Goal: Check status: Check status

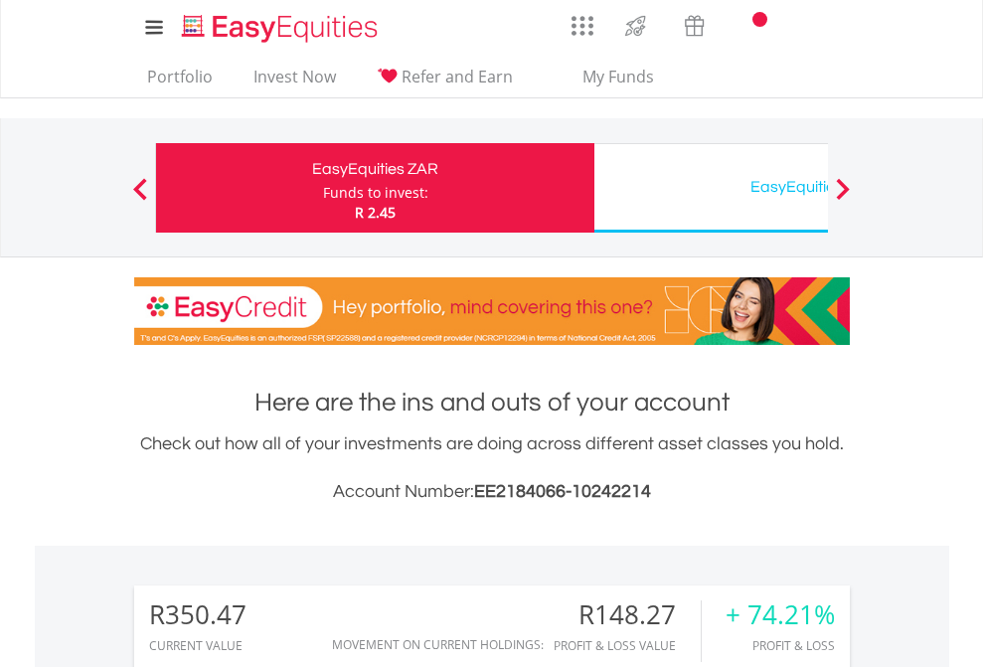
scroll to position [191, 312]
click at [323, 188] on div "Funds to invest:" at bounding box center [375, 193] width 105 height 20
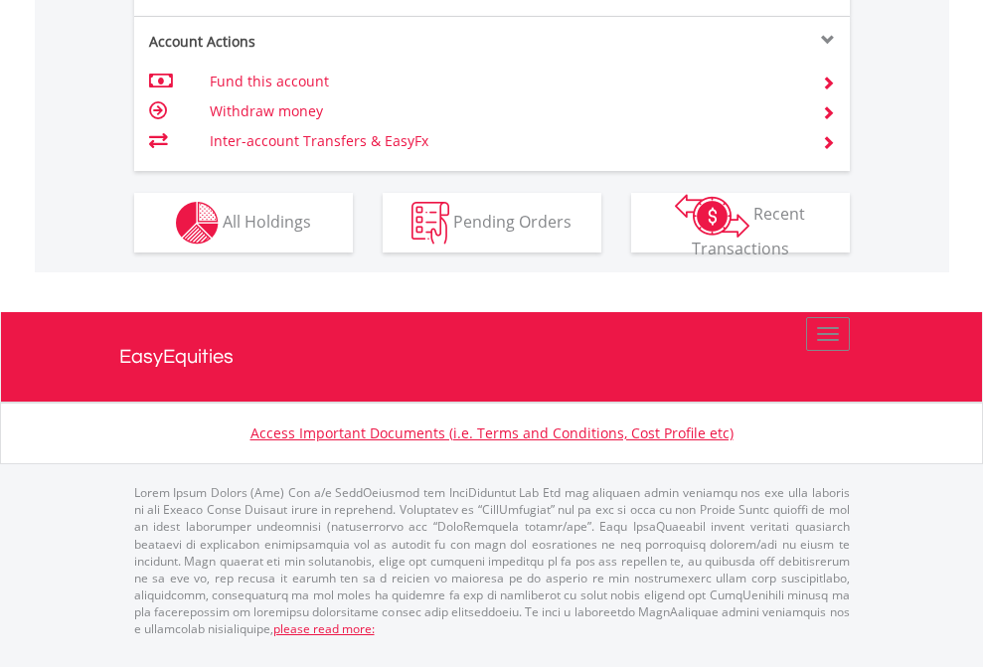
scroll to position [1814, 0]
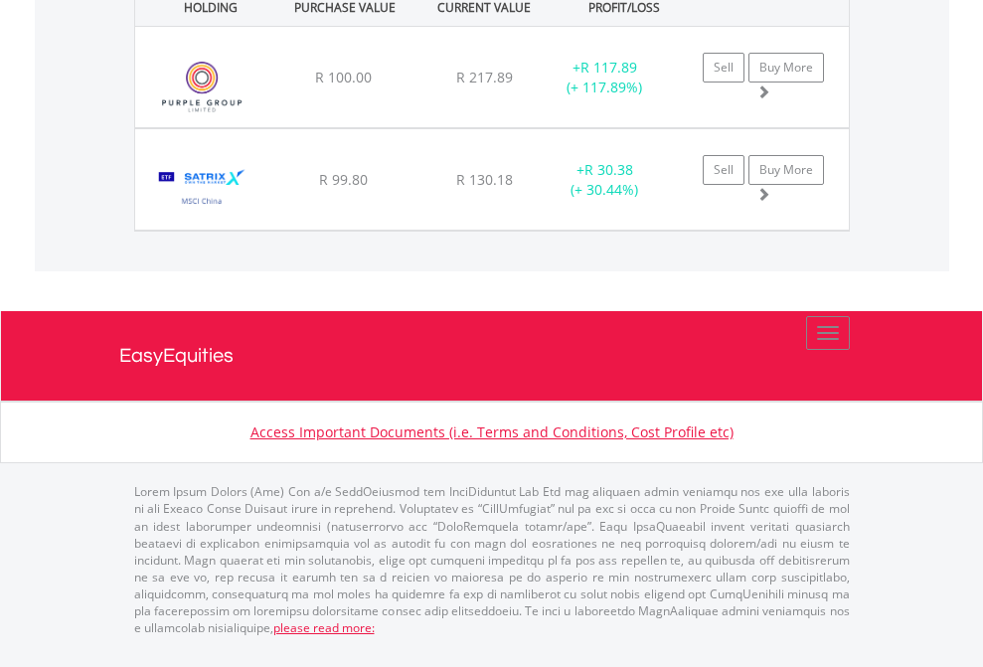
scroll to position [143, 0]
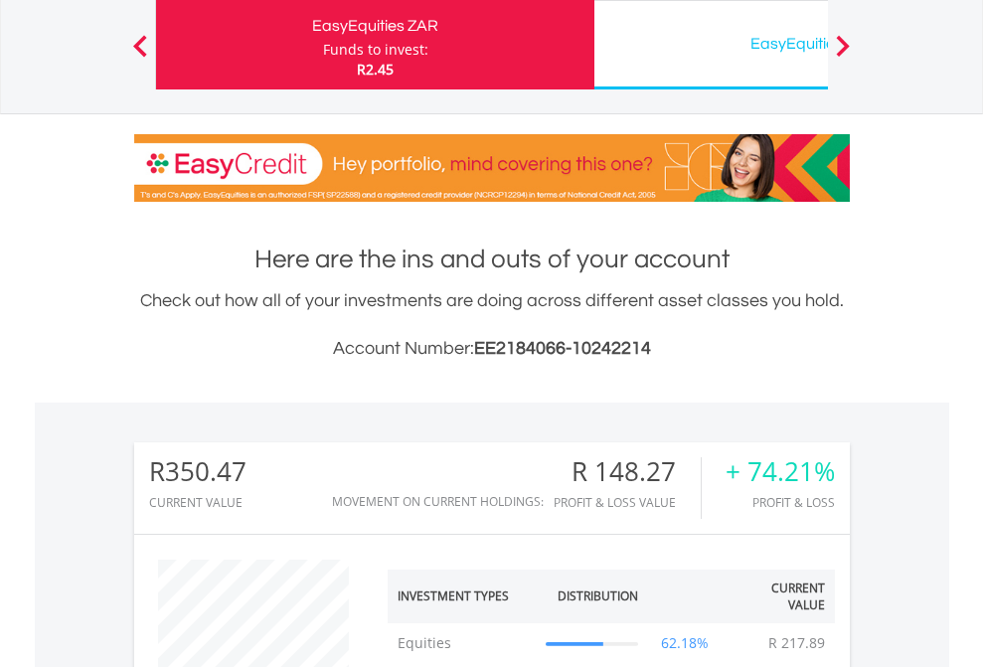
click at [711, 45] on div "EasyEquities USD" at bounding box center [813, 44] width 415 height 28
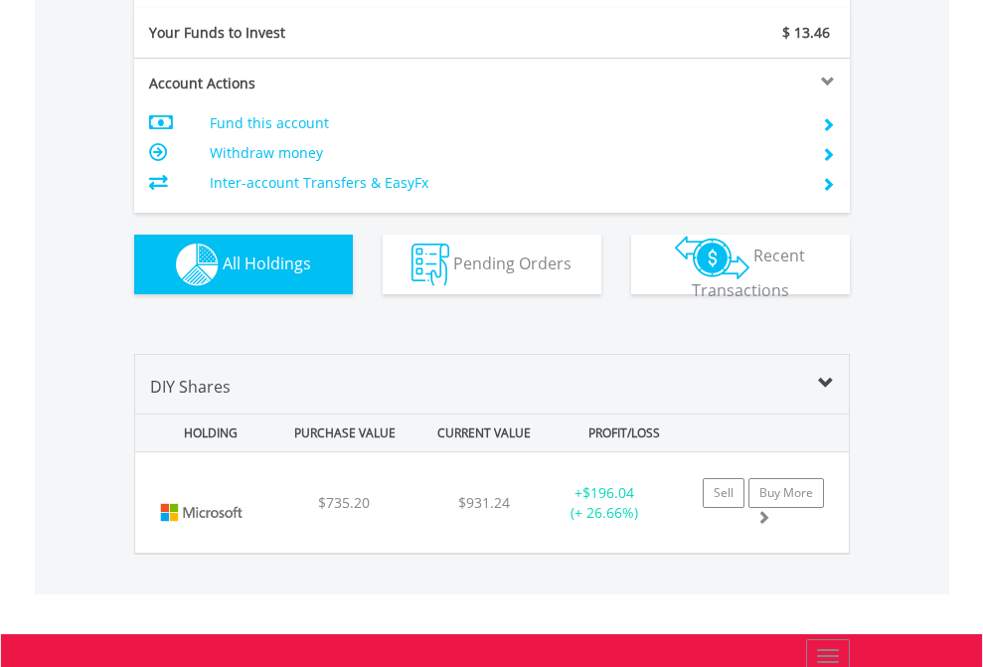
scroll to position [2211, 0]
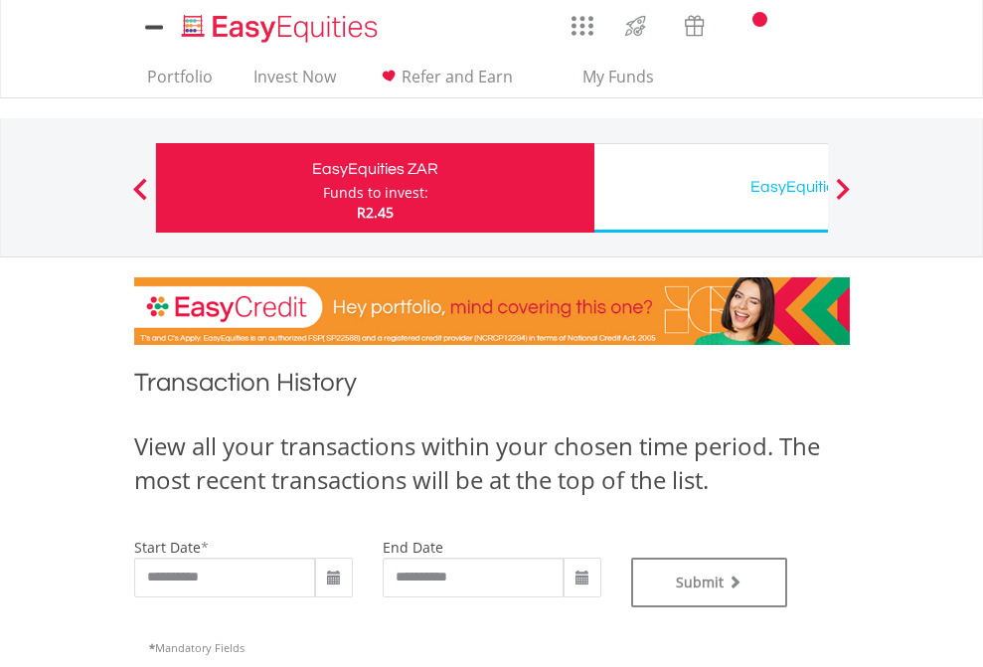
type input "**********"
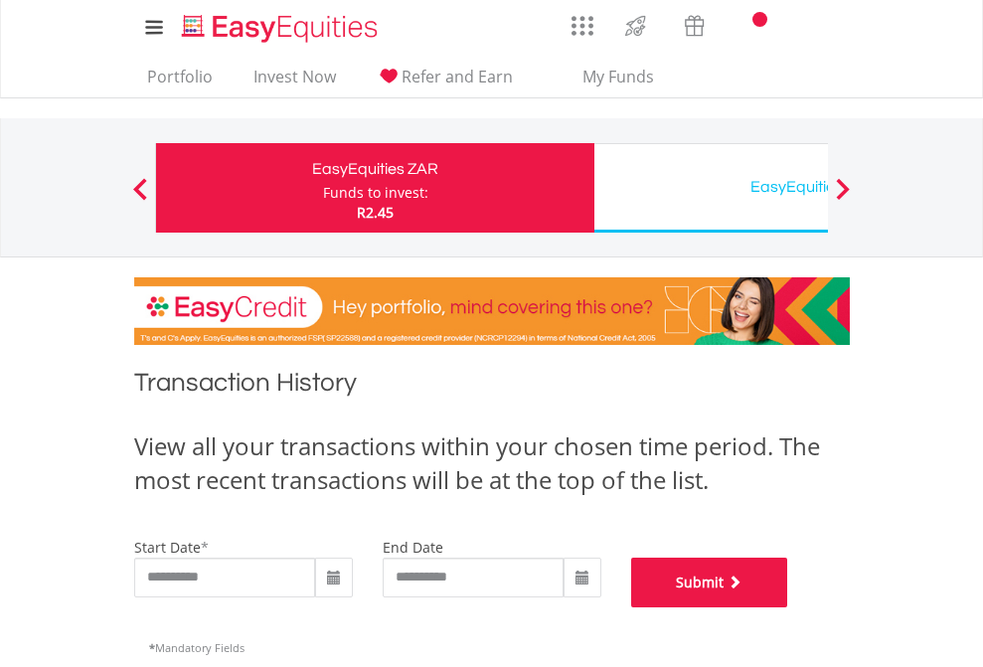
click at [788, 607] on button "Submit" at bounding box center [709, 583] width 157 height 50
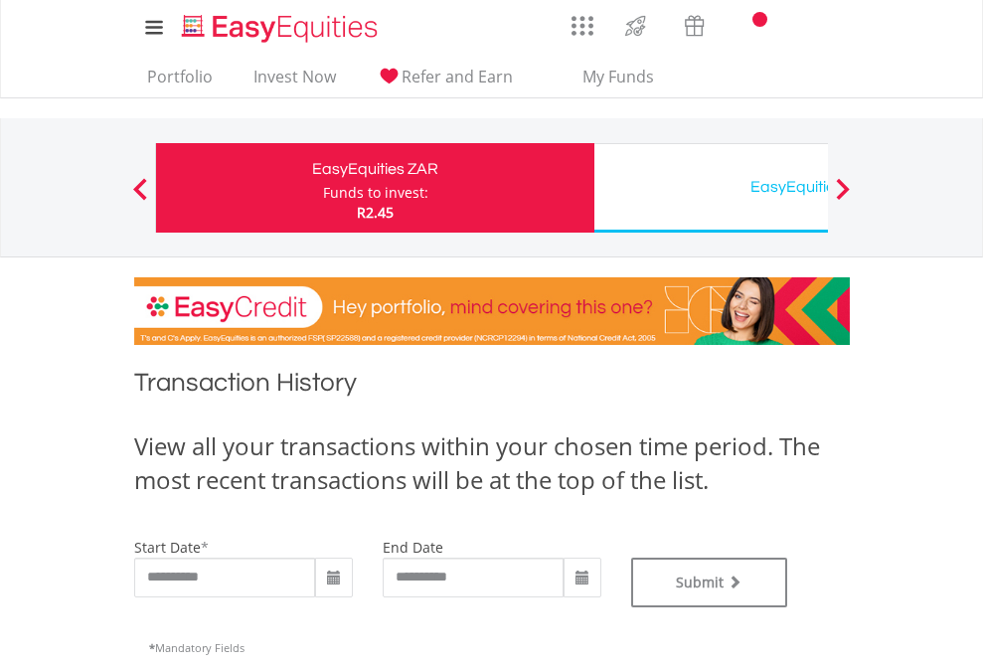
click at [711, 188] on div "EasyEquities USD" at bounding box center [813, 187] width 415 height 28
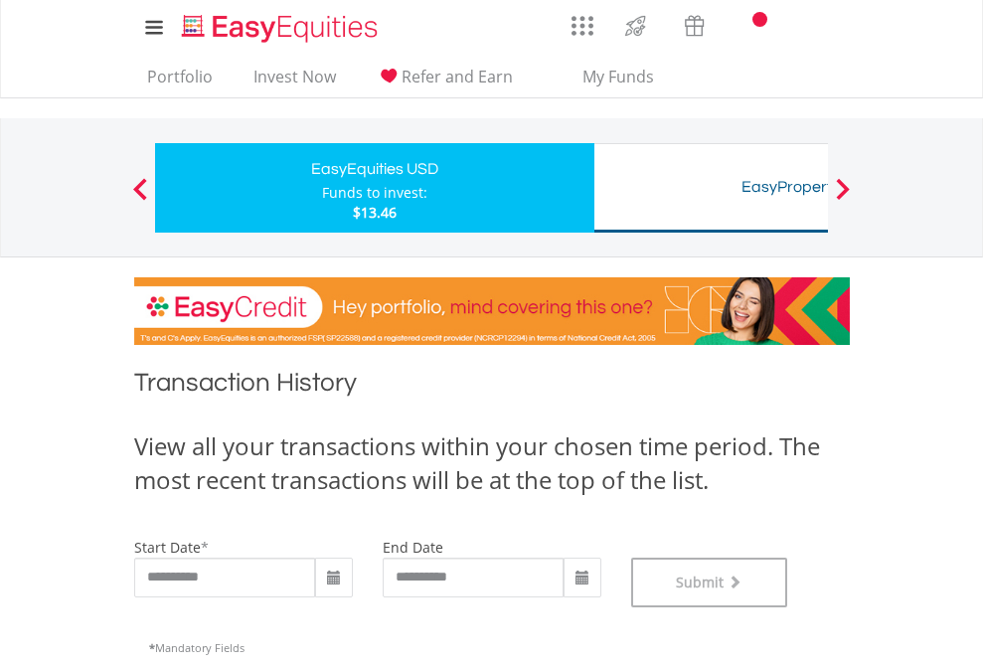
scroll to position [806, 0]
